Goal: Ask a question

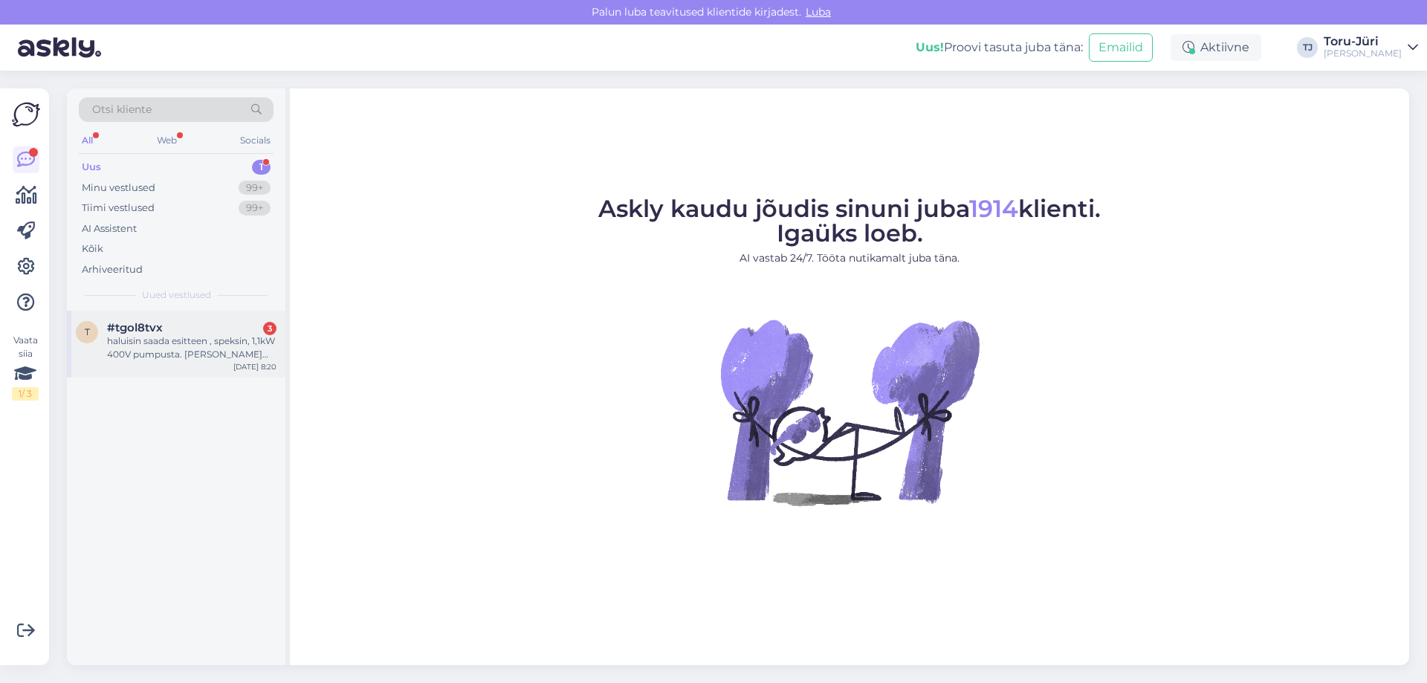
click at [198, 339] on div "haluisin saada esitteen , speksin, 1,1kW 400V pumpusta. [PERSON_NAME] kiinnostu…" at bounding box center [191, 347] width 169 height 27
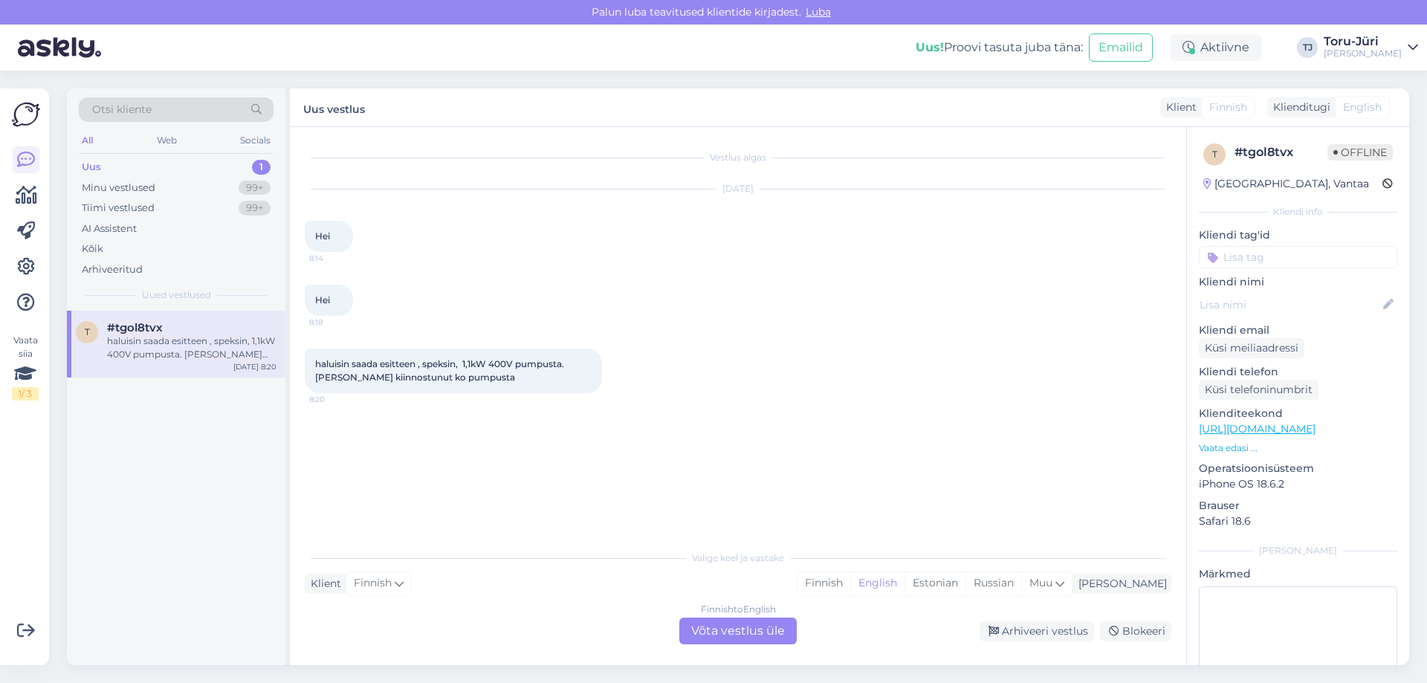
click at [766, 627] on div "Finnish to English Võta vestlus üle" at bounding box center [737, 631] width 117 height 27
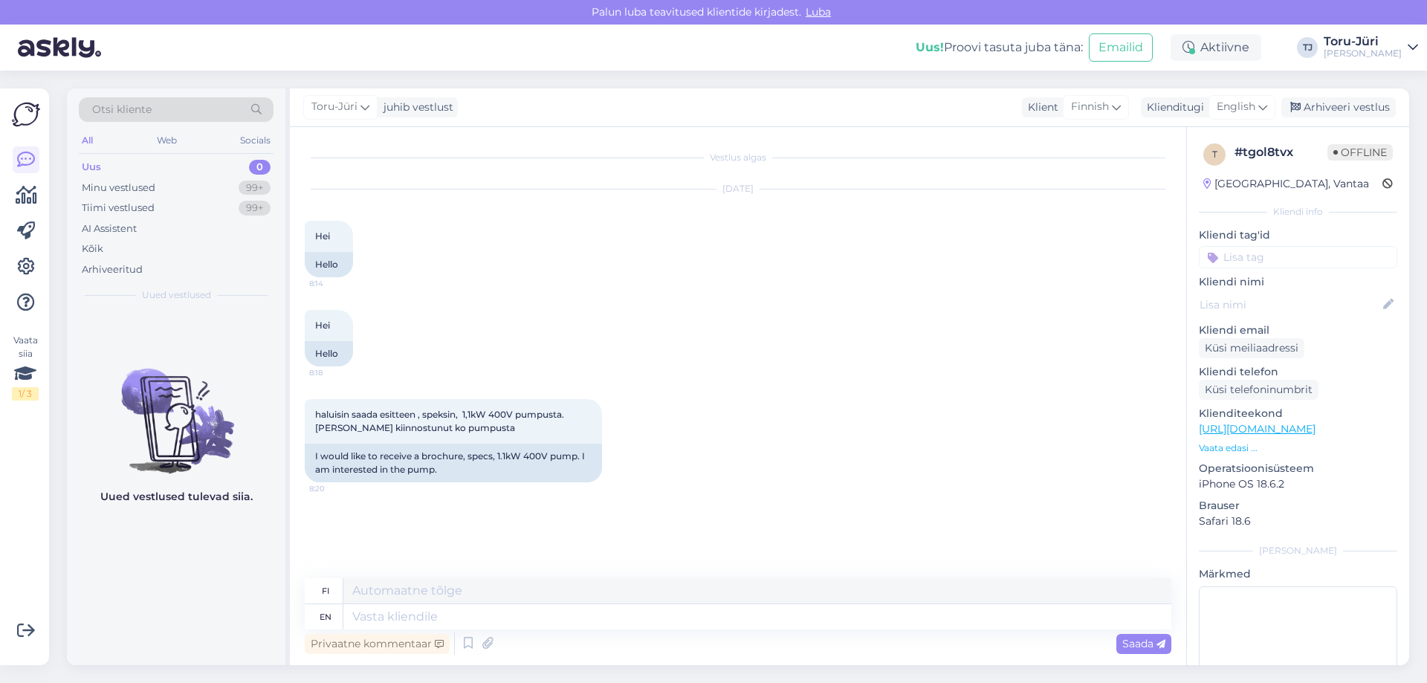
click at [1241, 450] on p "Vaata edasi ..." at bounding box center [1298, 448] width 198 height 13
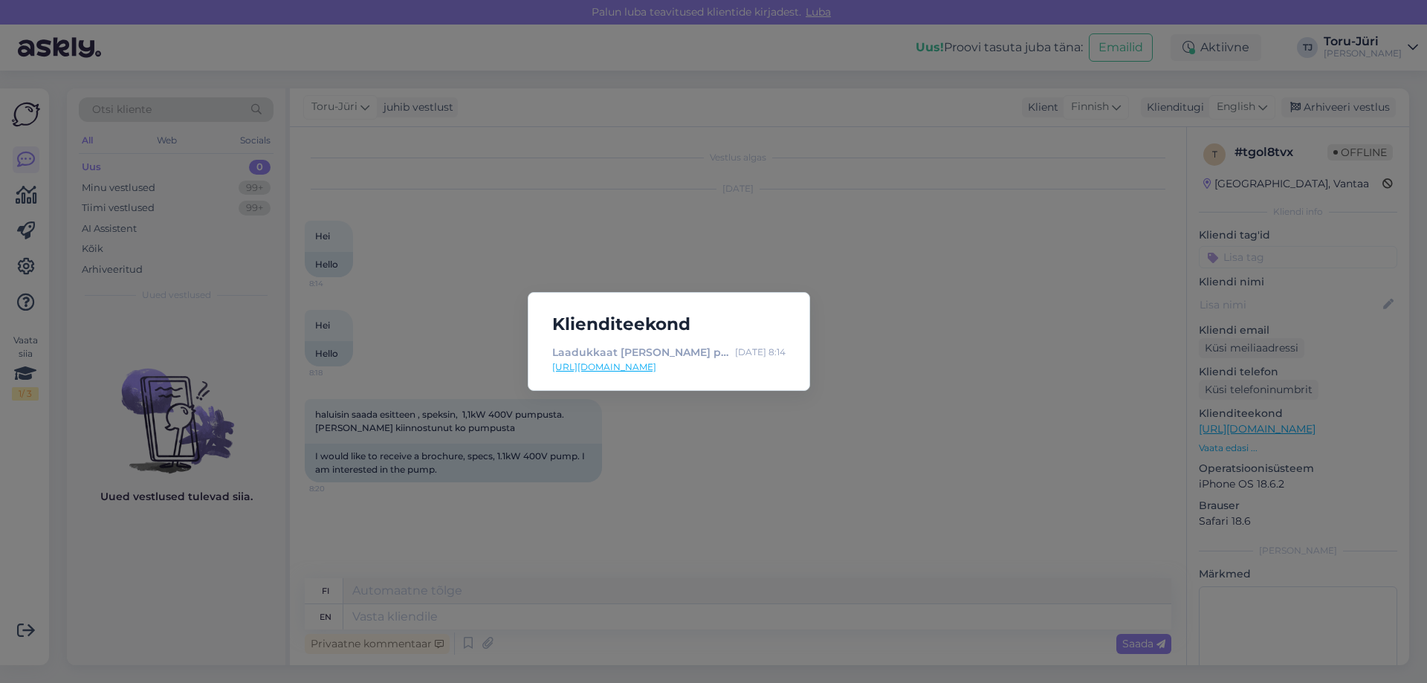
click at [705, 367] on link "[URL][DOMAIN_NAME]" at bounding box center [668, 366] width 233 height 13
click at [723, 443] on div "Klienditeekond Laadukkaat Pedrollo porauspumput Italiasta - Toru-Jüri [DATE] 8:…" at bounding box center [713, 341] width 1427 height 683
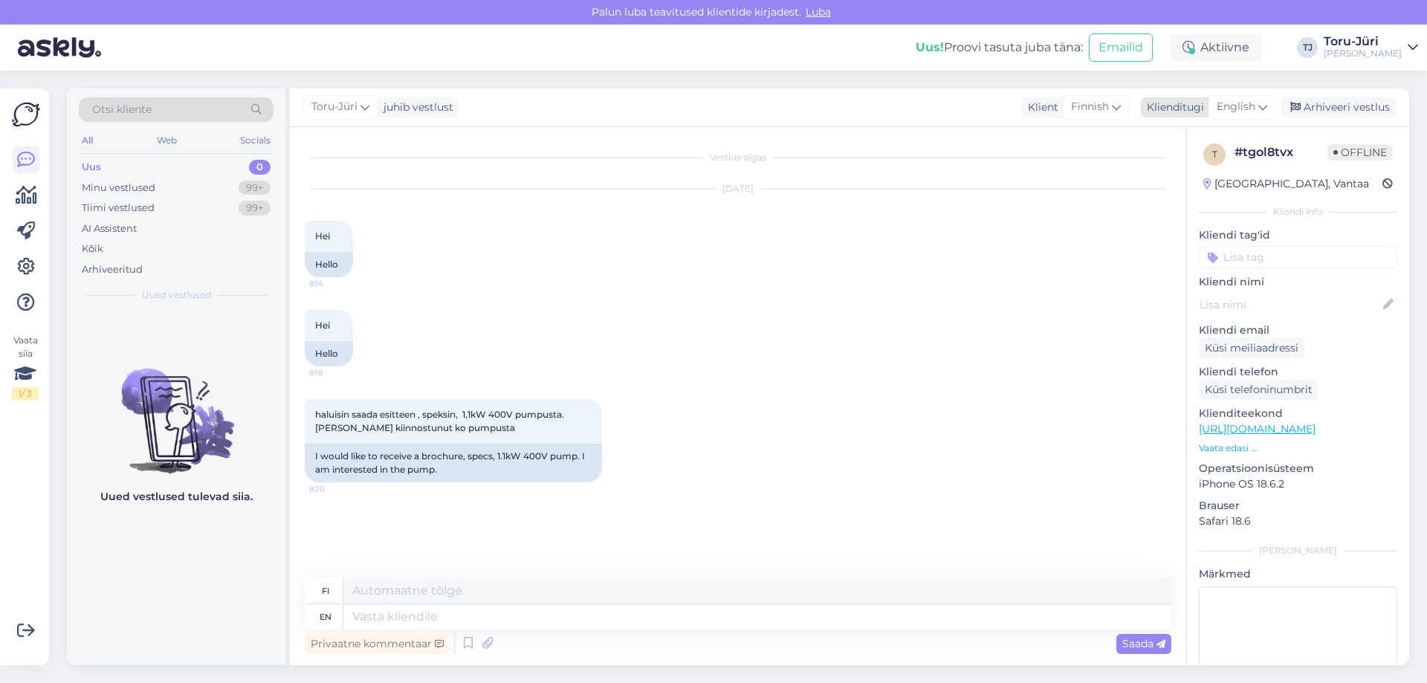
click at [1257, 104] on div "English" at bounding box center [1242, 107] width 67 height 24
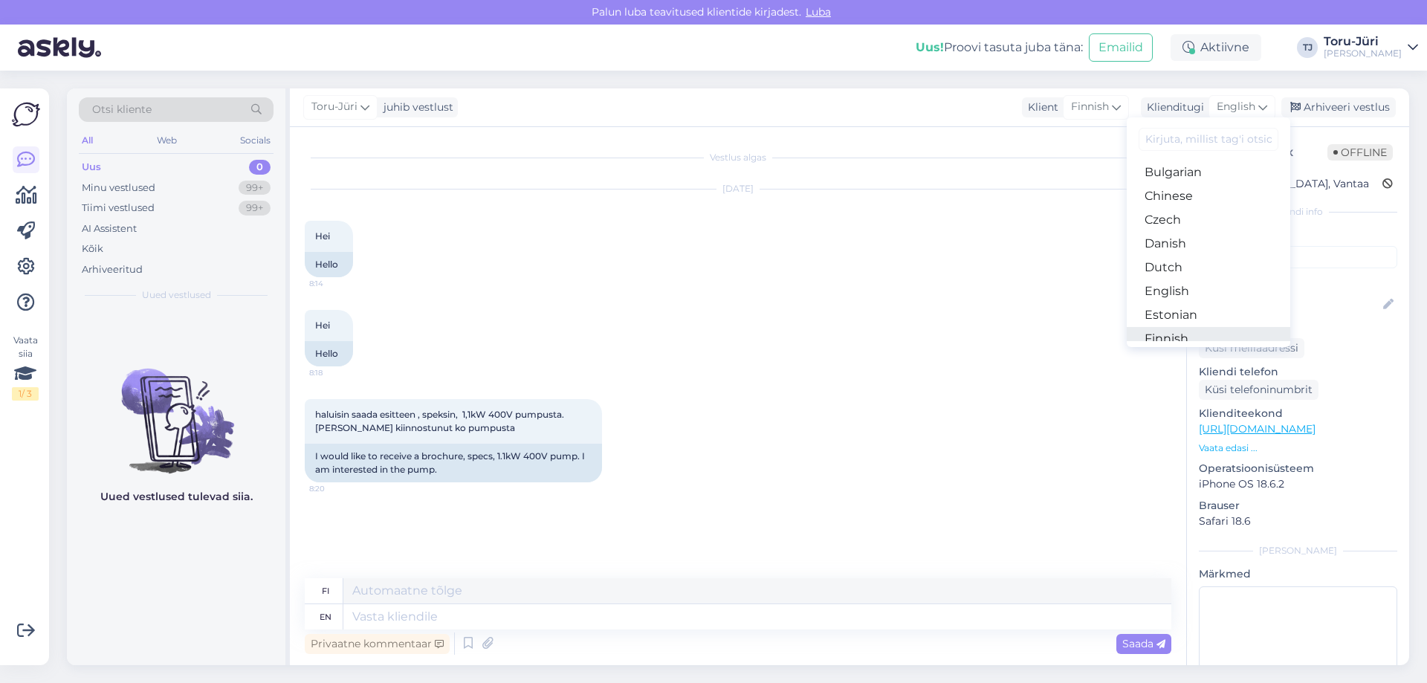
scroll to position [74, 0]
click at [1189, 291] on link "Estonian" at bounding box center [1209, 289] width 164 height 24
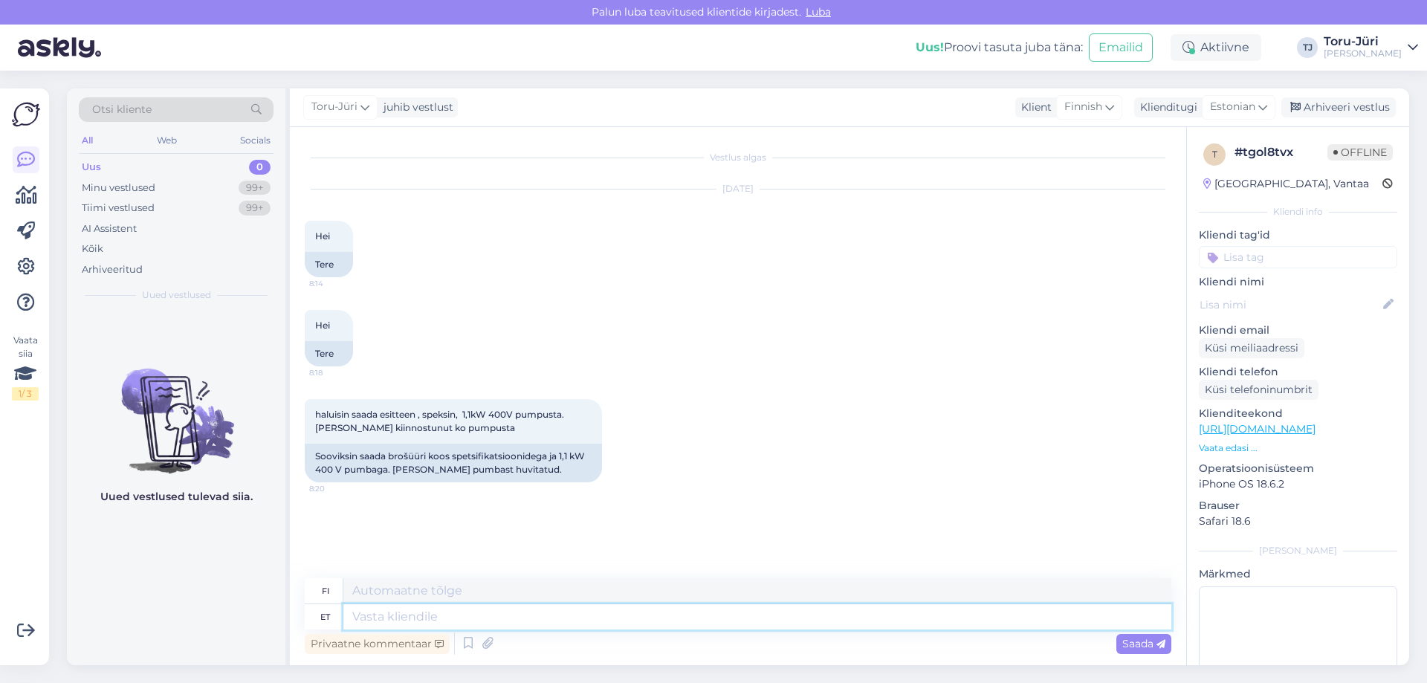
click at [444, 613] on textarea at bounding box center [757, 616] width 828 height 25
type textarea "Tere."
type textarea "Hei."
type textarea "Tere. Milline m"
type textarea "Hei. Mikä hätänä?"
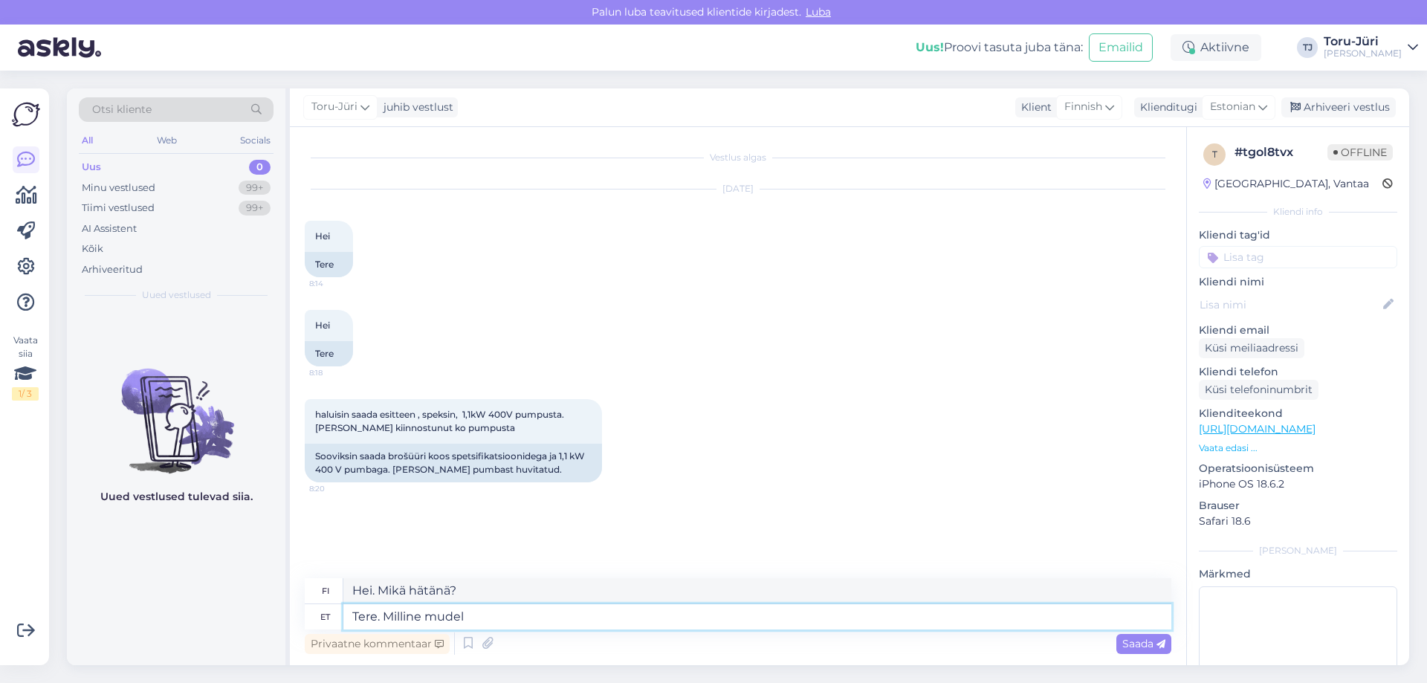
type textarea "Tere. Milline mudel"
type textarea "Hei. [PERSON_NAME]?"
type textarea "Tere. Milline mudel Teid"
type textarea "Hei. [PERSON_NAME] käytät?"
type textarea "Tere. Milline mudel Teid täpsemalt hu"
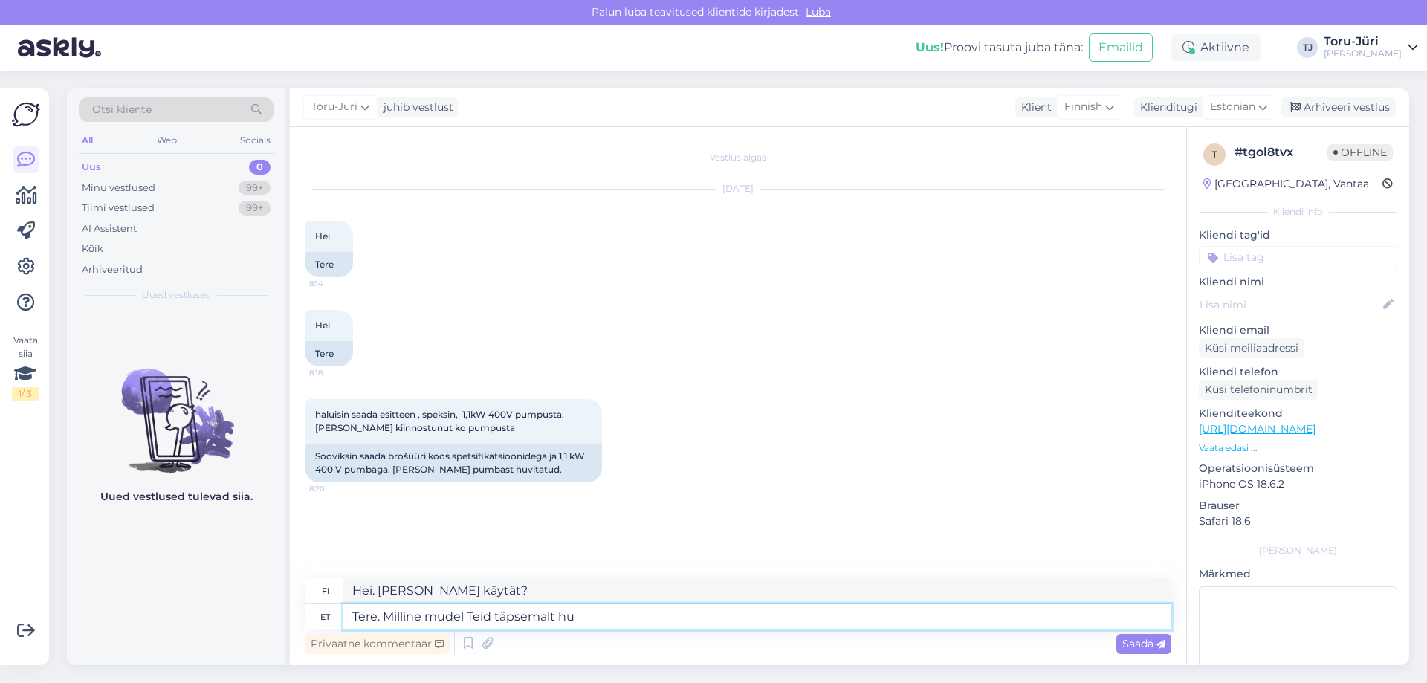
type textarea "Hei. [PERSON_NAME] etsit?"
type textarea "Tere. Milline mudel Teid täpsemalt huvitab?"
type textarea "Hei. Mistä mallista olet erityisesti kiinnostunut?"
type textarea "Tere. Milline mudel Teid täpsemalt huvitab?"
click at [1157, 642] on icon at bounding box center [1161, 644] width 9 height 9
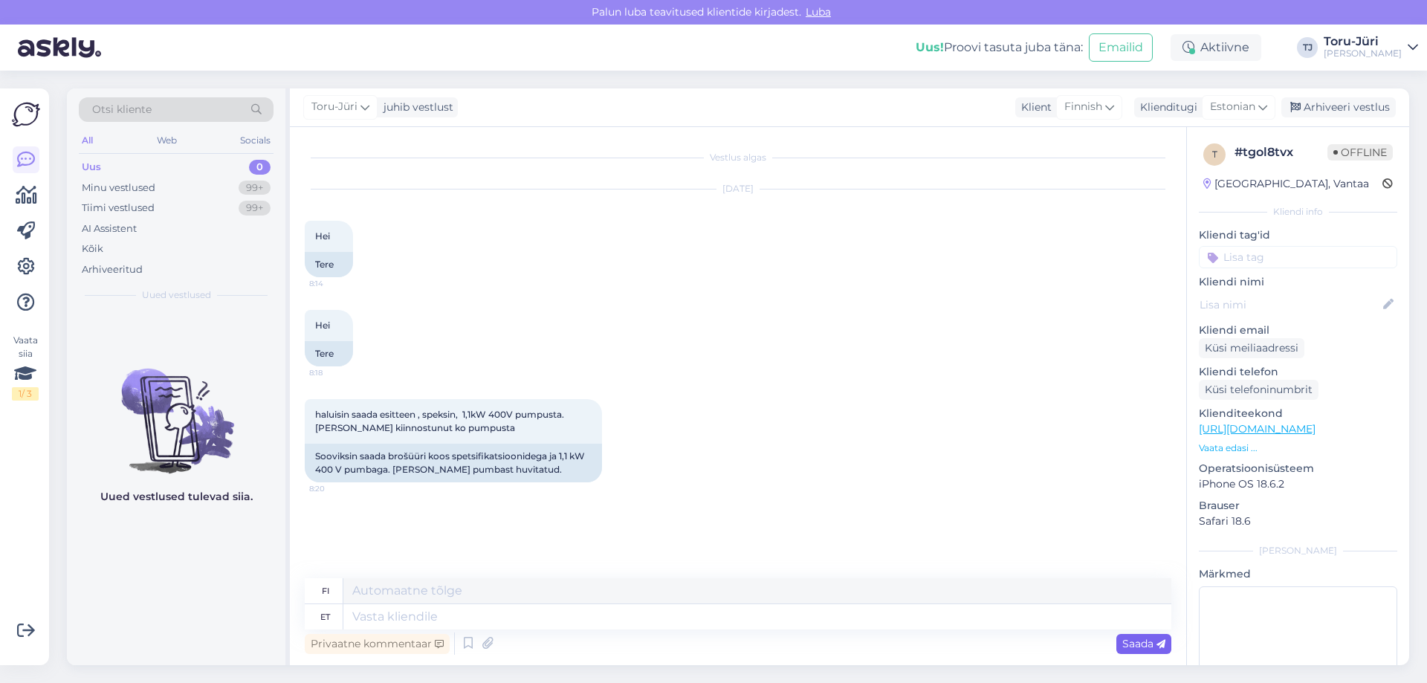
scroll to position [23, 0]
